Goal: Find specific page/section: Find specific page/section

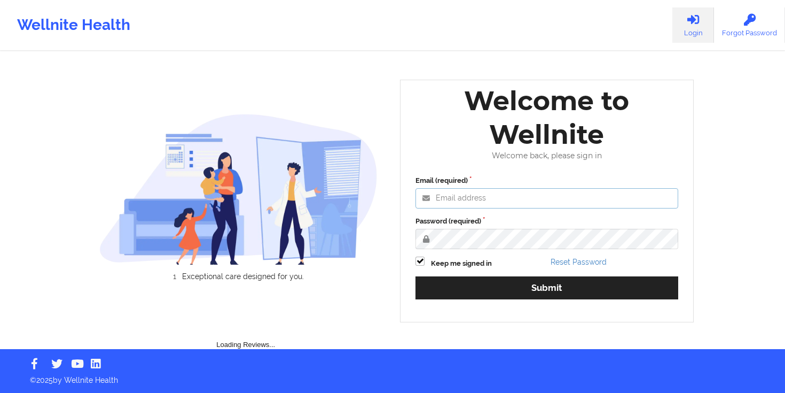
click at [489, 196] on input "Email (required)" at bounding box center [547, 198] width 263 height 20
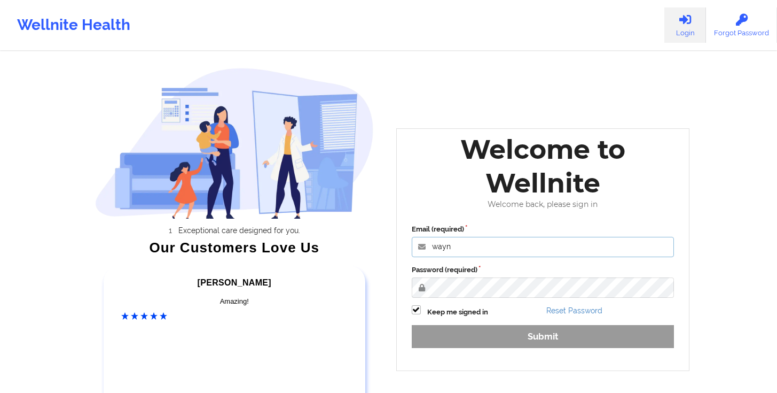
type input "[PERSON_NAME][EMAIL_ADDRESS][DOMAIN_NAME]"
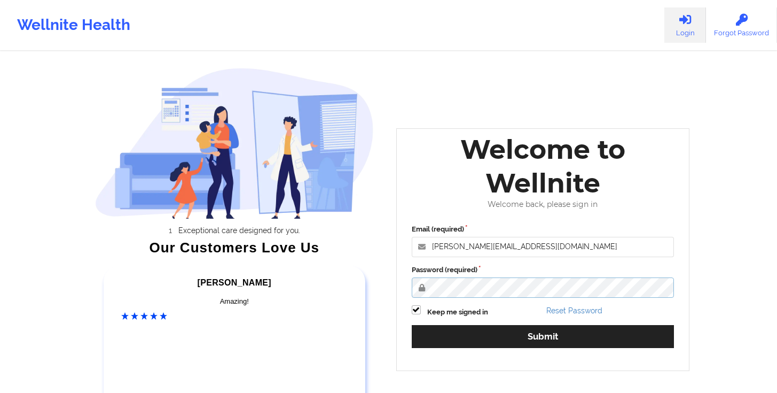
click at [412, 325] on button "Submit" at bounding box center [543, 336] width 263 height 23
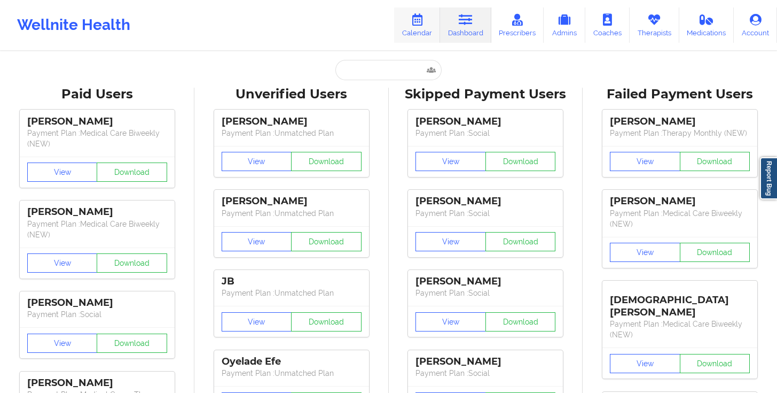
click at [427, 35] on link "Calendar" at bounding box center [417, 24] width 46 height 35
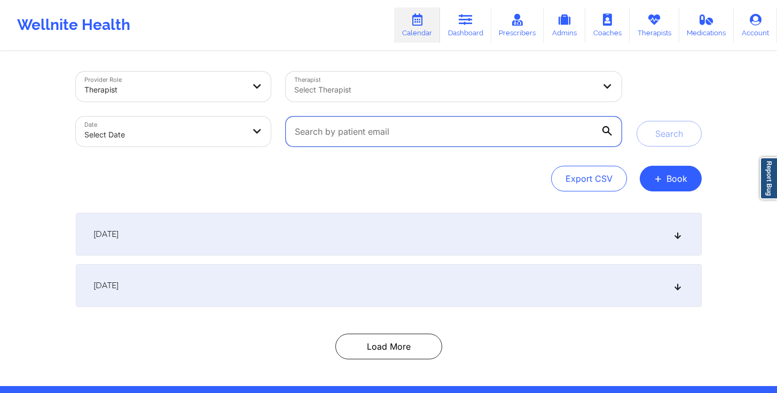
click at [593, 130] on input "text" at bounding box center [454, 131] width 336 height 30
paste input "[EMAIL_ADDRESS][DOMAIN_NAME]"
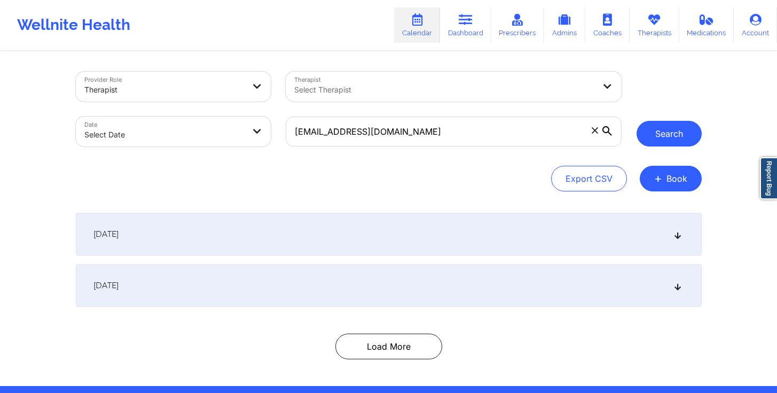
click at [666, 139] on button "Search" at bounding box center [669, 134] width 65 height 26
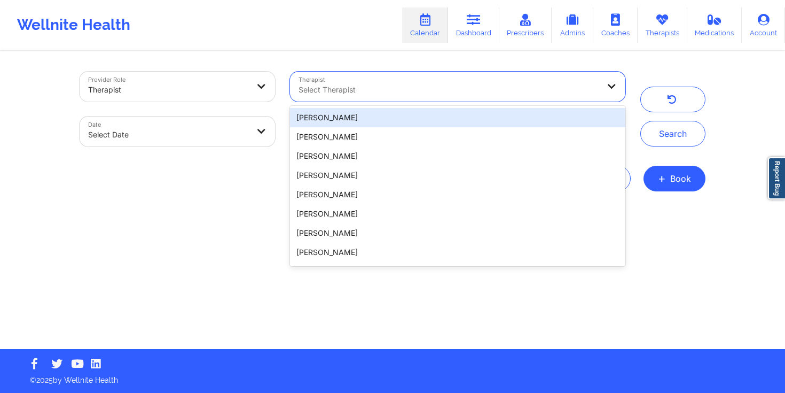
click at [360, 89] on div at bounding box center [449, 89] width 301 height 13
click at [261, 52] on div "Provider Role Therapist Therapist [PERSON_NAME], 1 of 20. 20 results available.…" at bounding box center [392, 200] width 641 height 297
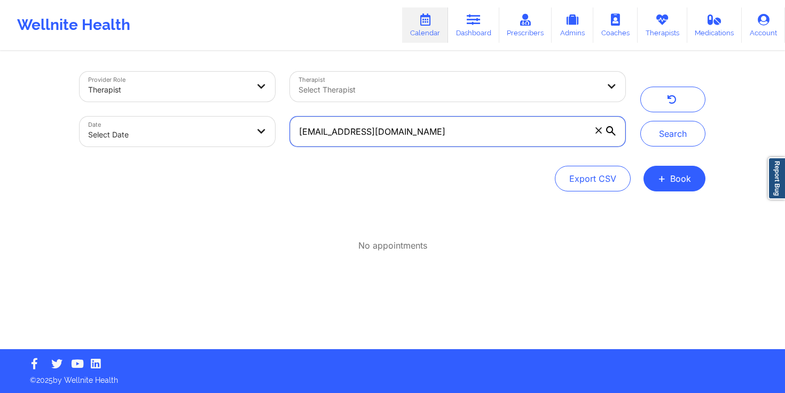
click at [431, 136] on input "[EMAIL_ADDRESS][DOMAIN_NAME]" at bounding box center [458, 131] width 336 height 30
paste input "kennedyhootman"
type input "[EMAIL_ADDRESS][DOMAIN_NAME]"
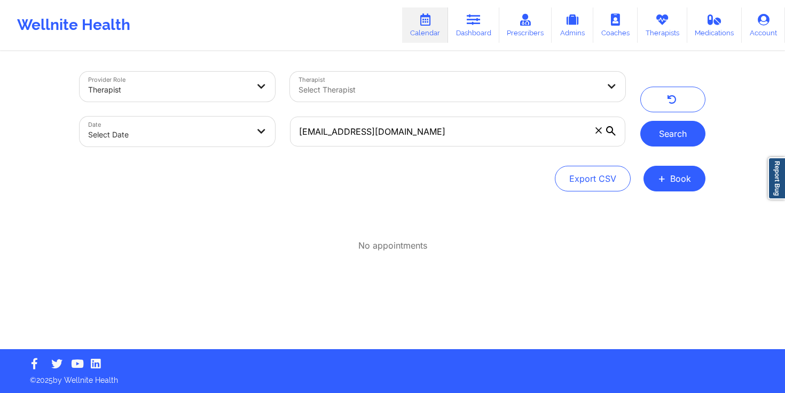
click at [682, 142] on button "Search" at bounding box center [673, 134] width 65 height 26
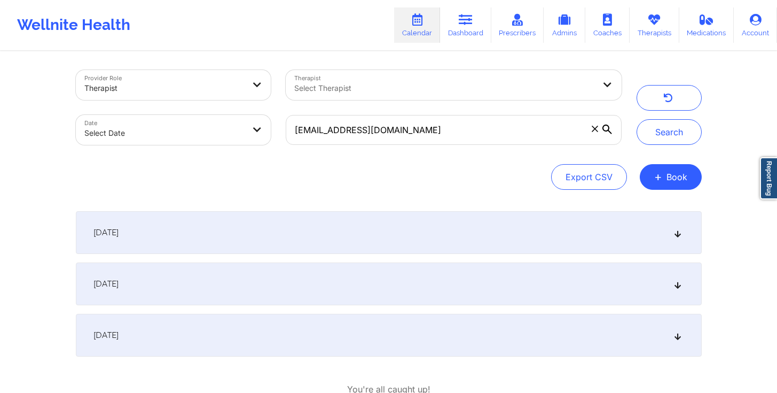
scroll to position [2, 0]
